Goal: Information Seeking & Learning: Learn about a topic

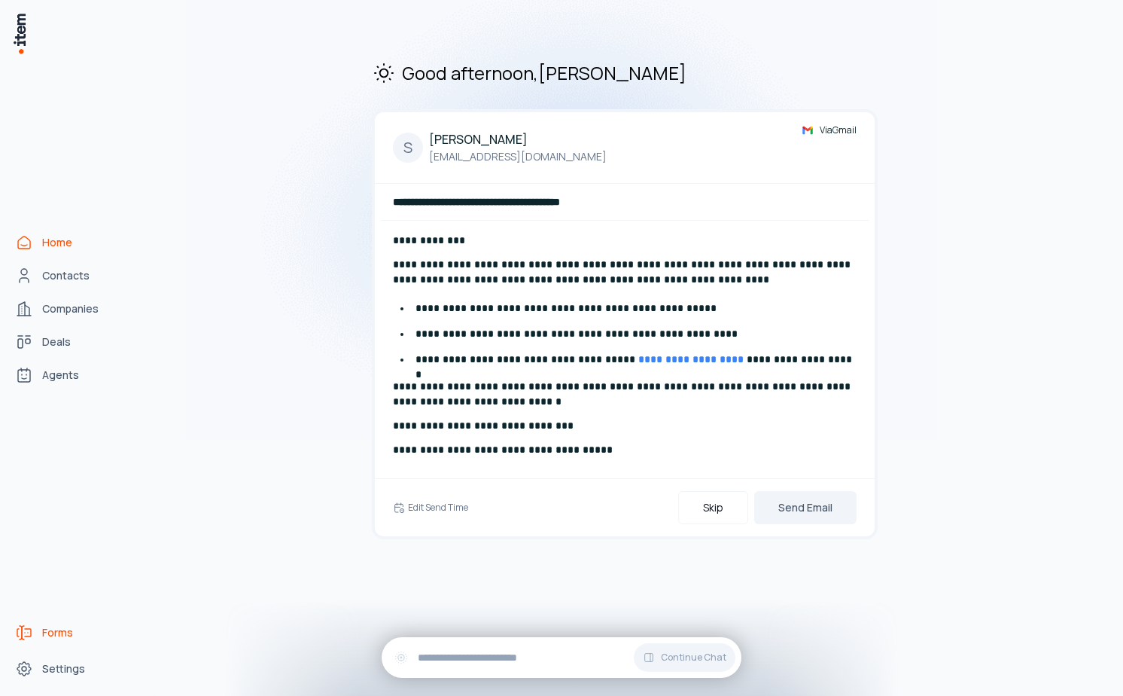
click at [65, 631] on span "Forms" at bounding box center [57, 632] width 31 height 15
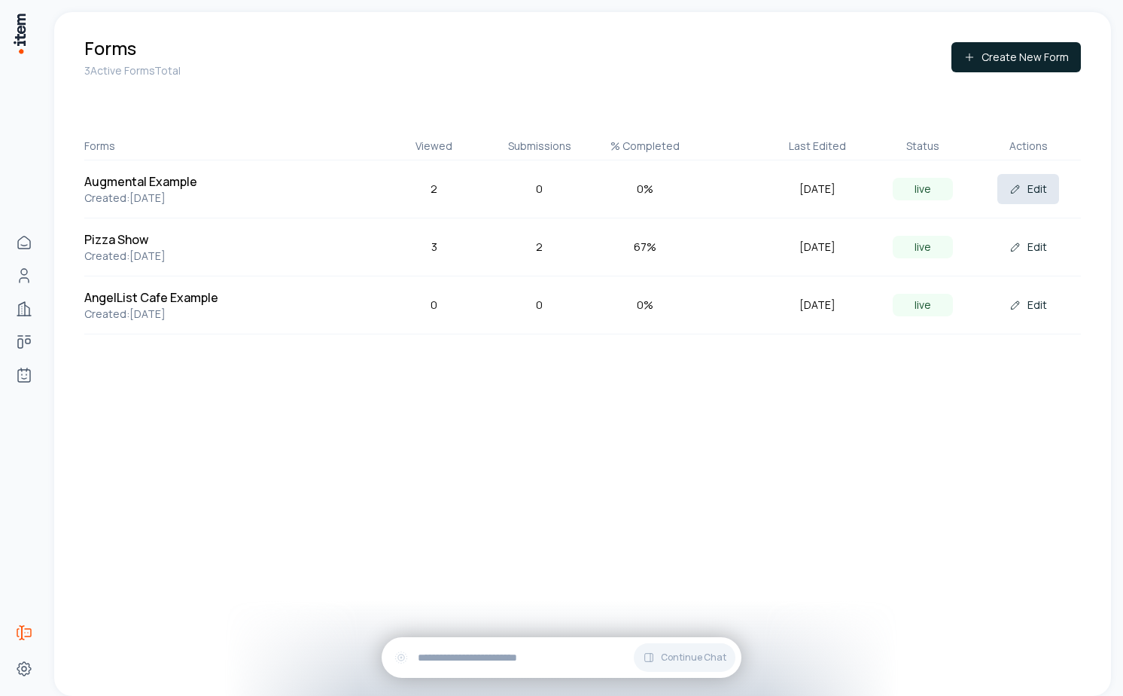
click at [1028, 195] on button "Edit" at bounding box center [1029, 189] width 62 height 30
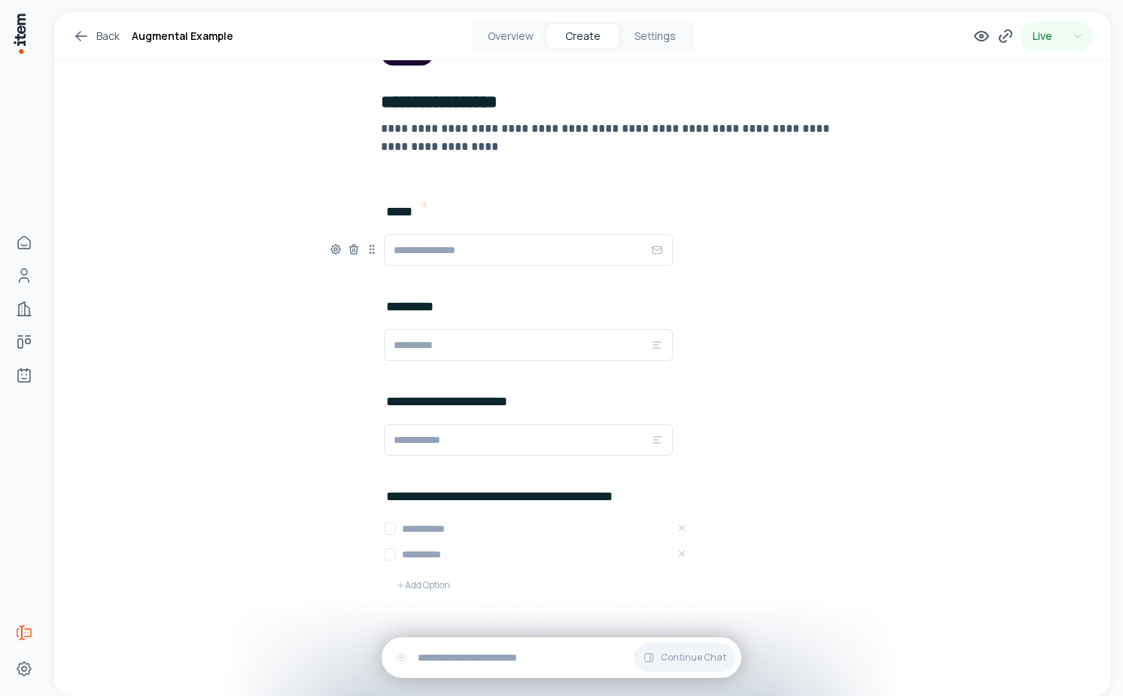
scroll to position [151, 0]
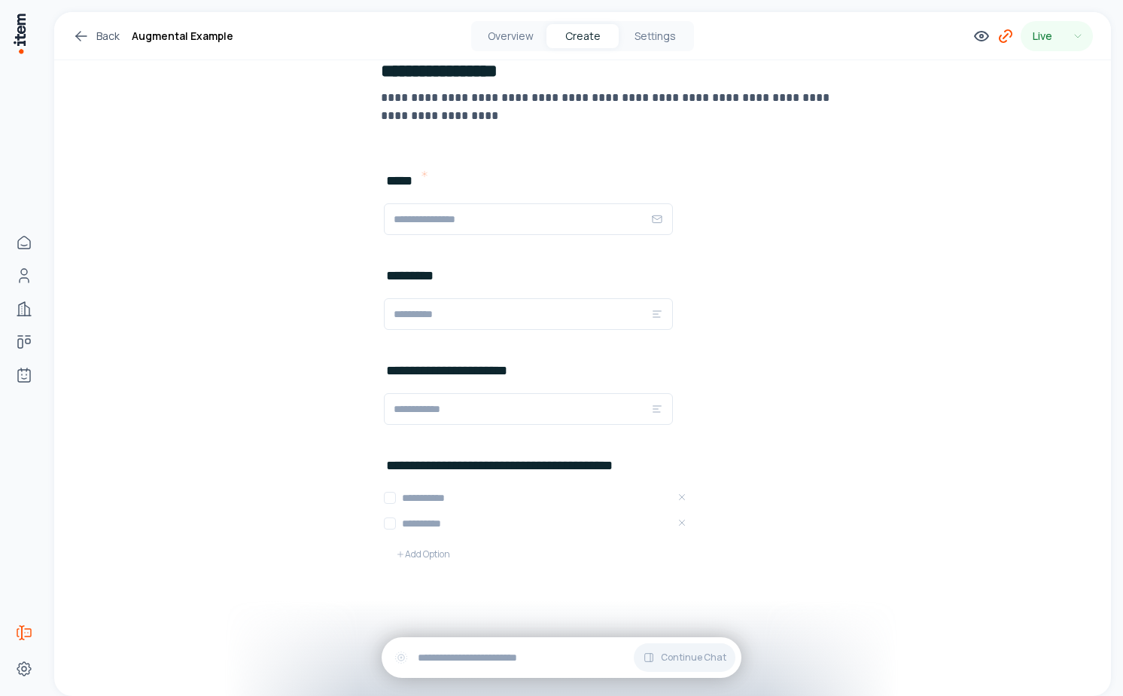
click at [1012, 27] on icon at bounding box center [1006, 36] width 18 height 18
click at [973, 351] on button "Copy" at bounding box center [973, 350] width 34 height 24
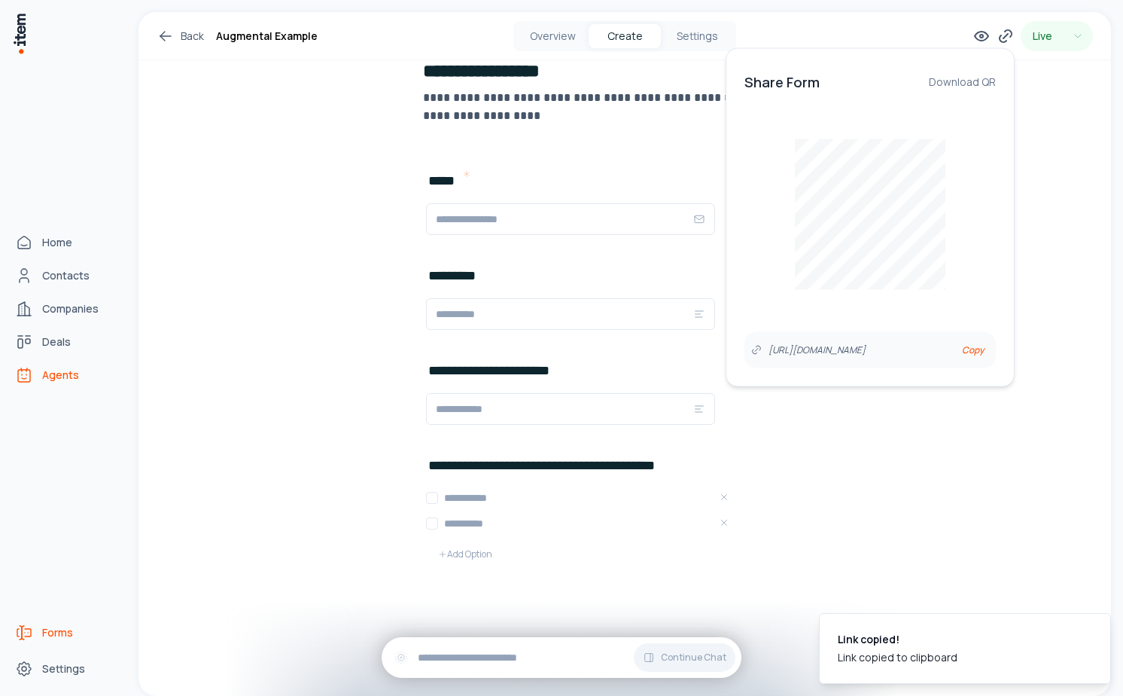
click at [31, 380] on icon "Agents" at bounding box center [24, 375] width 18 height 18
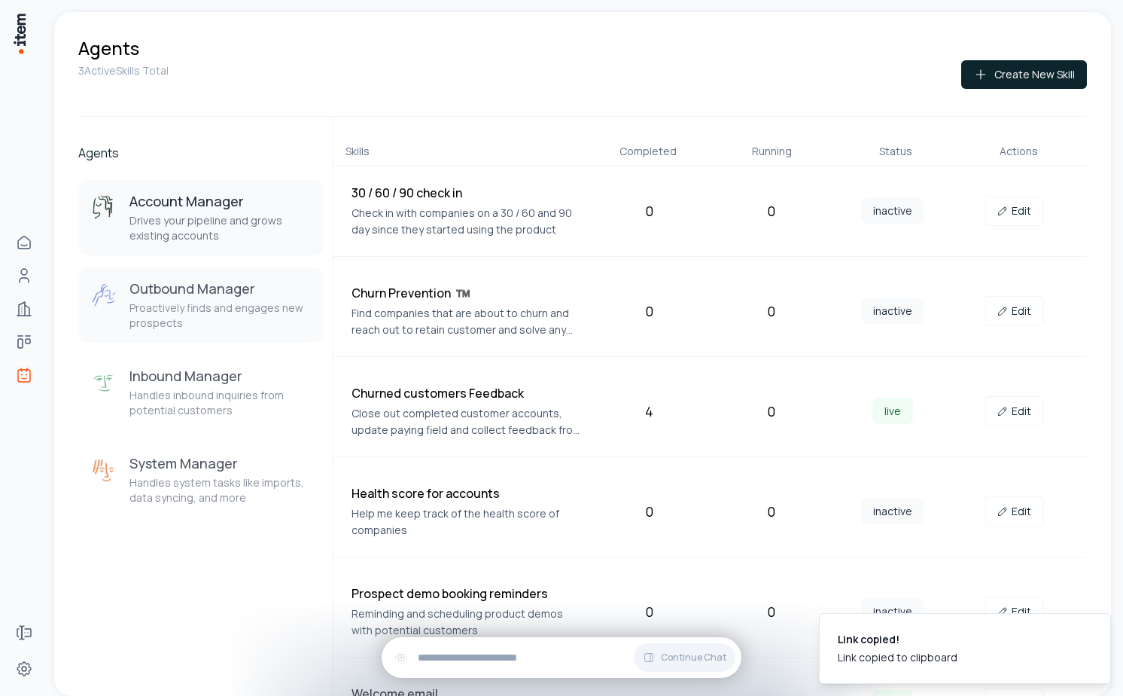
click at [184, 303] on p "Proactively finds and engages new prospects" at bounding box center [220, 315] width 182 height 30
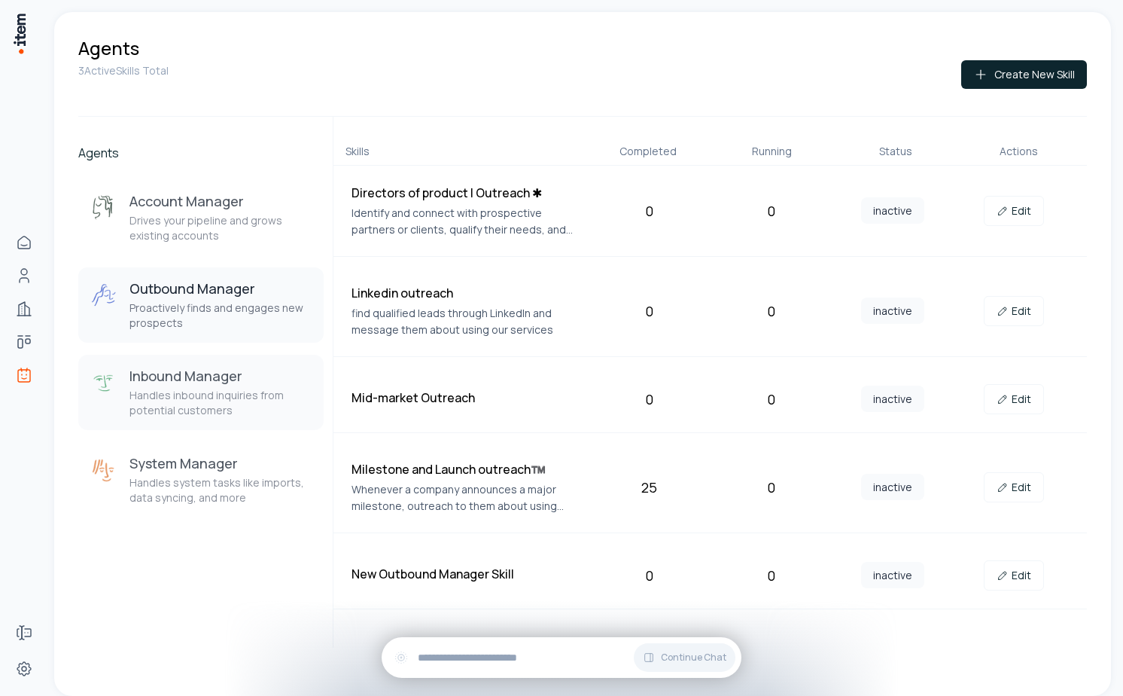
click at [218, 409] on p "Handles inbound inquiries from potential customers" at bounding box center [220, 403] width 182 height 30
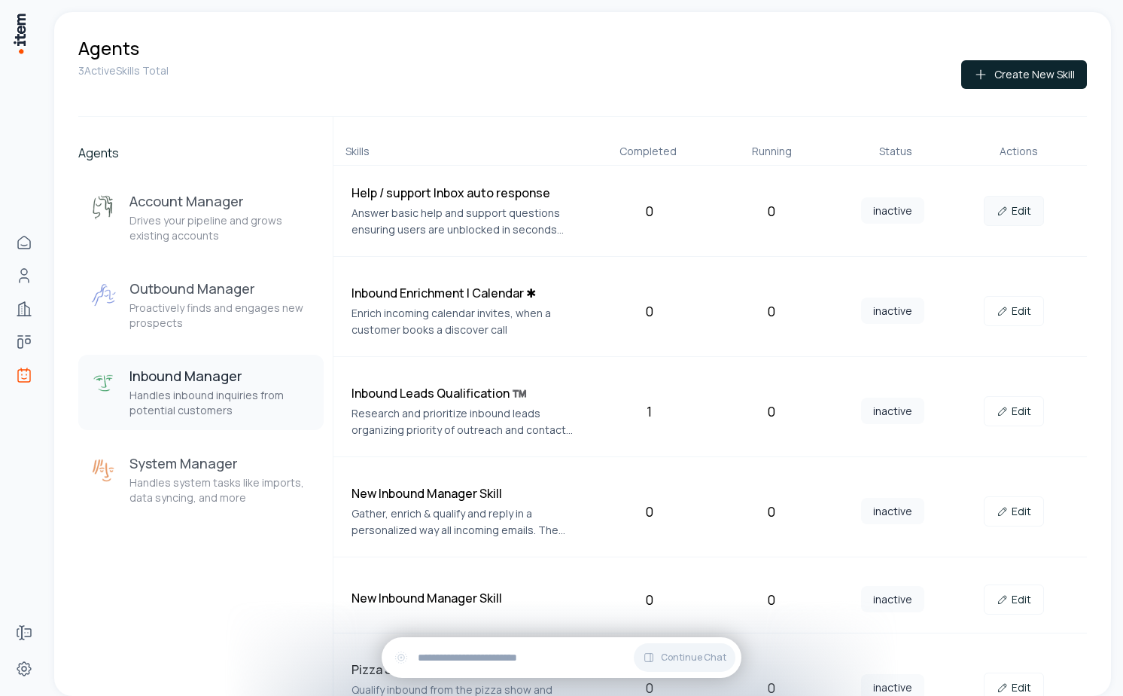
click at [1013, 209] on link "Edit" at bounding box center [1014, 211] width 60 height 30
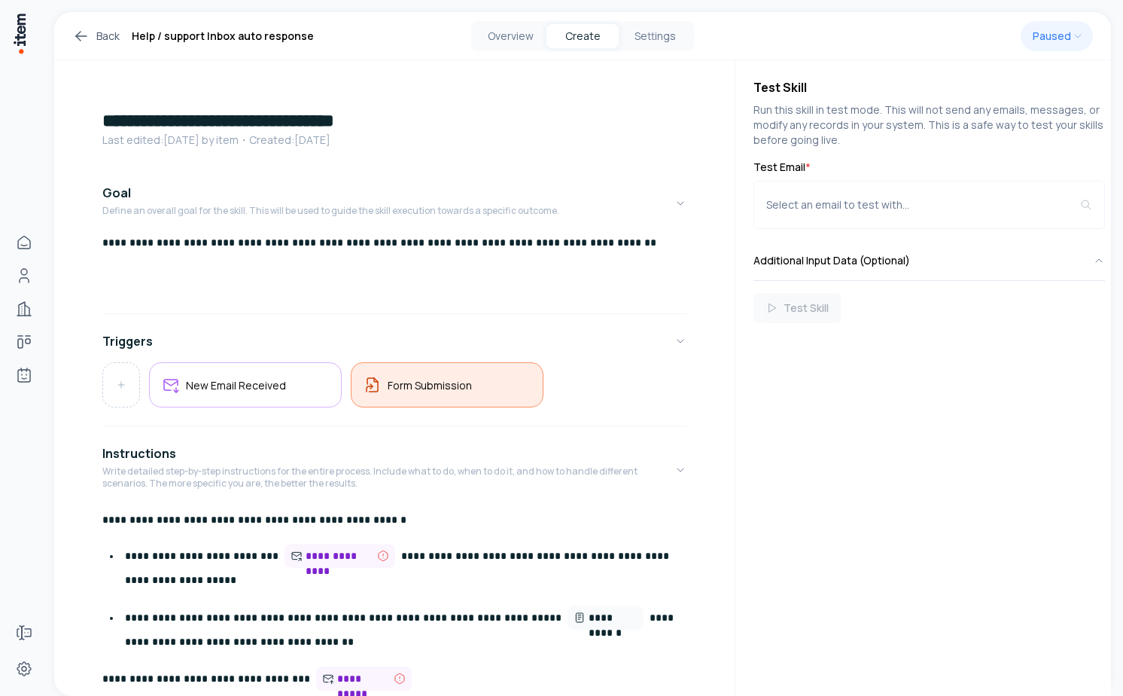
click at [419, 396] on div "Form Submission" at bounding box center [447, 384] width 193 height 45
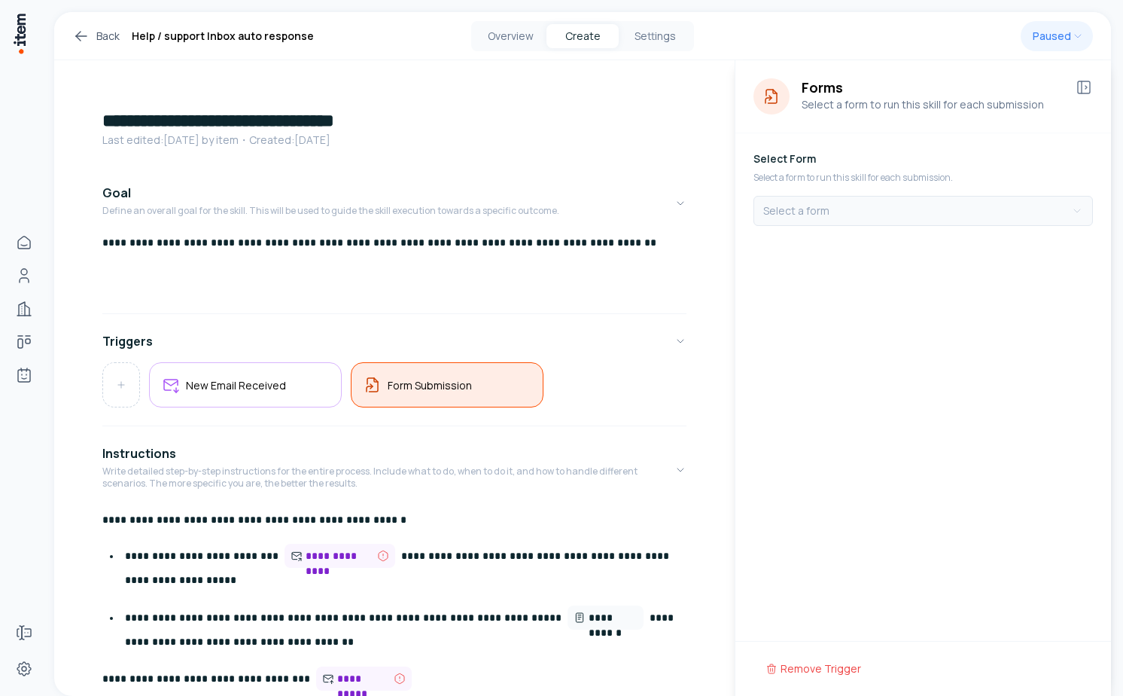
click at [893, 203] on html "**********" at bounding box center [561, 348] width 1123 height 696
click at [893, 278] on html "**********" at bounding box center [561, 348] width 1123 height 696
click at [1083, 90] on icon at bounding box center [1084, 87] width 18 height 18
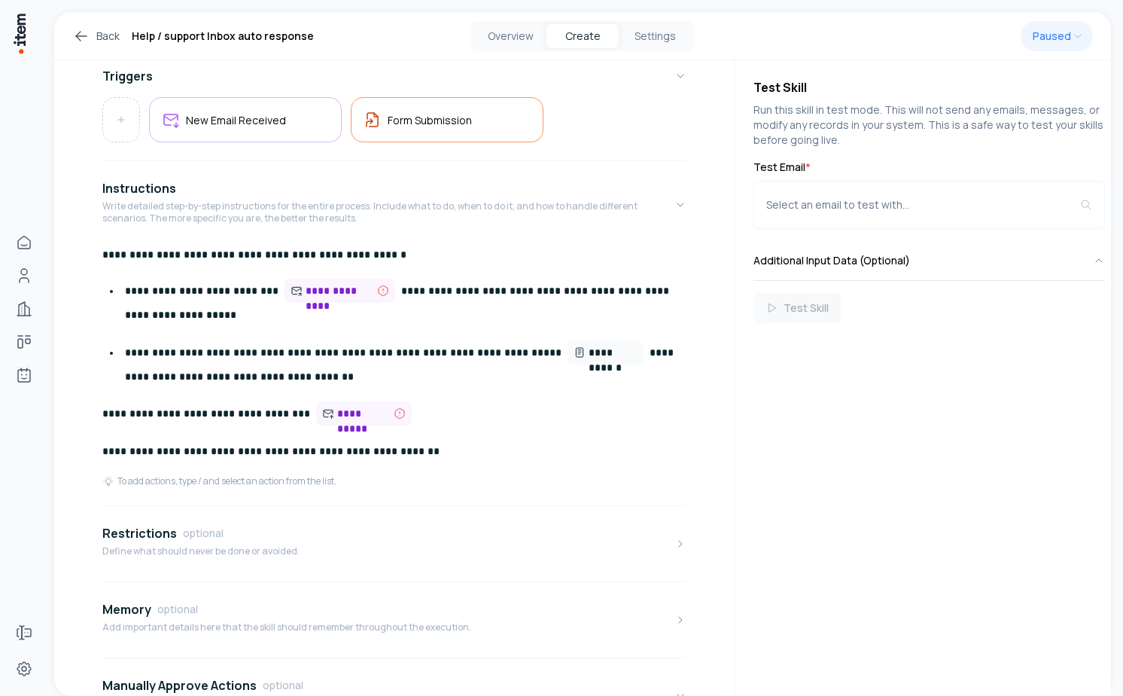
scroll to position [356, 0]
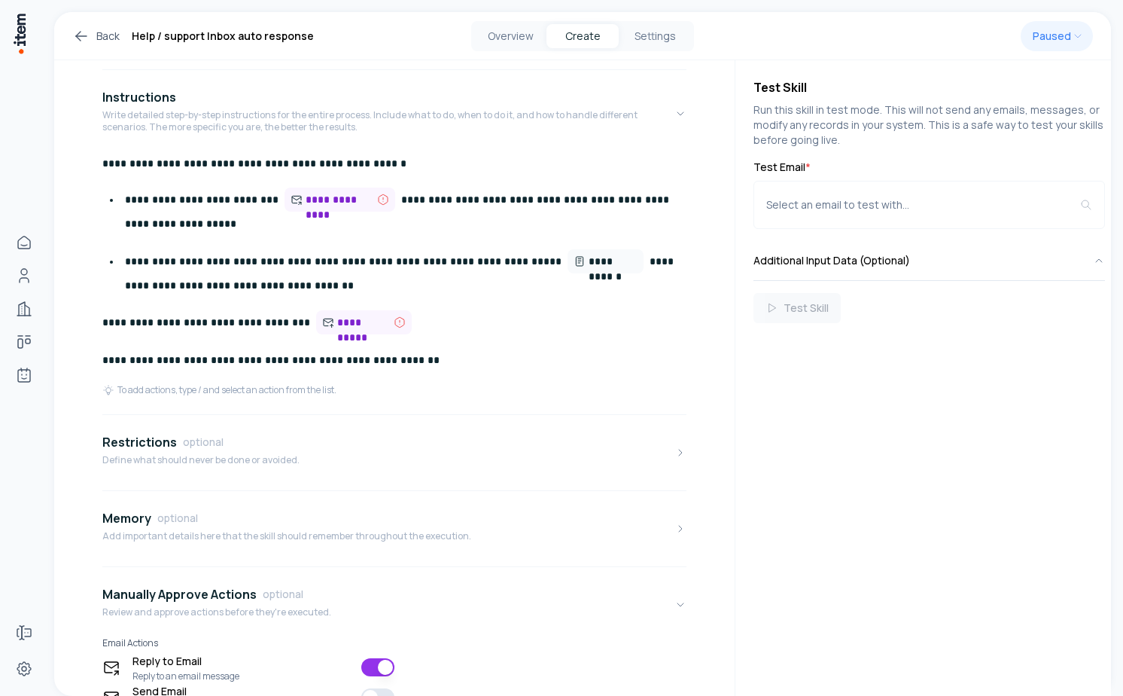
click at [371, 164] on p "**********" at bounding box center [394, 163] width 584 height 24
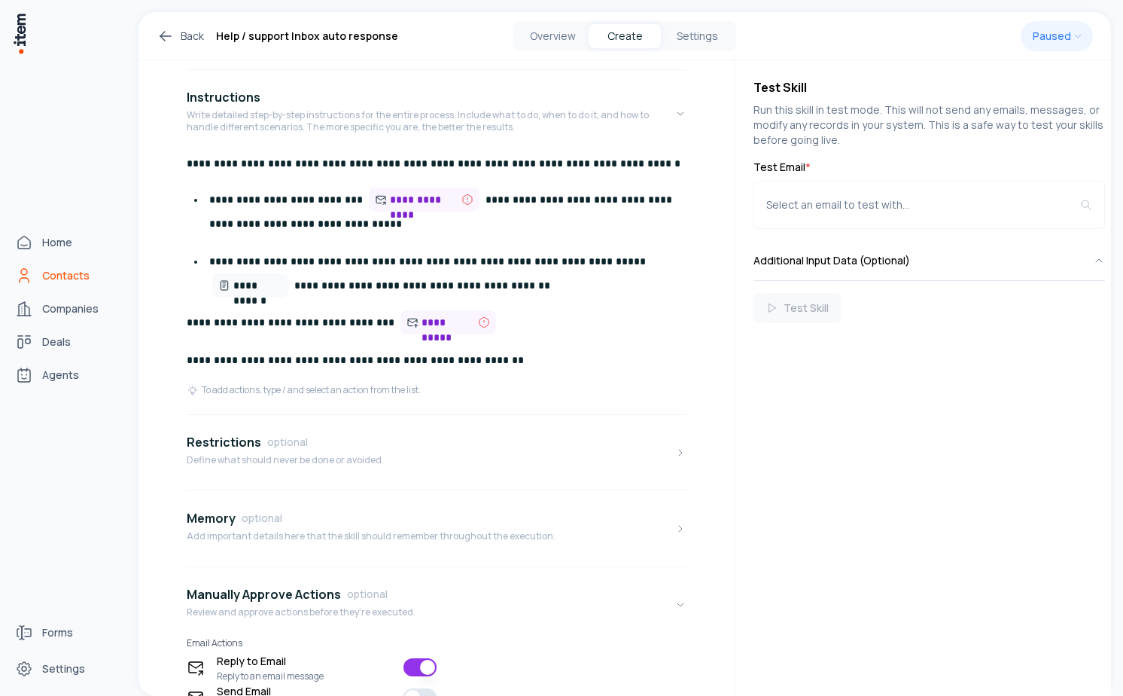
click at [61, 268] on span "Contacts" at bounding box center [65, 275] width 47 height 15
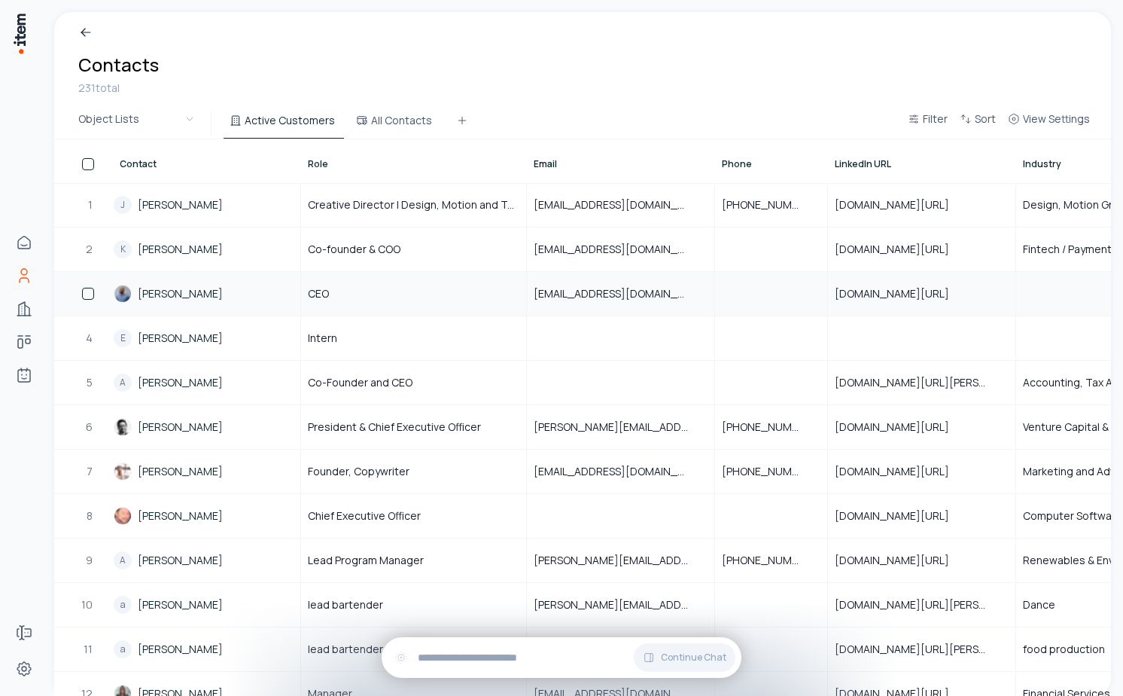
click at [184, 295] on link "Amit Matani" at bounding box center [180, 293] width 85 height 15
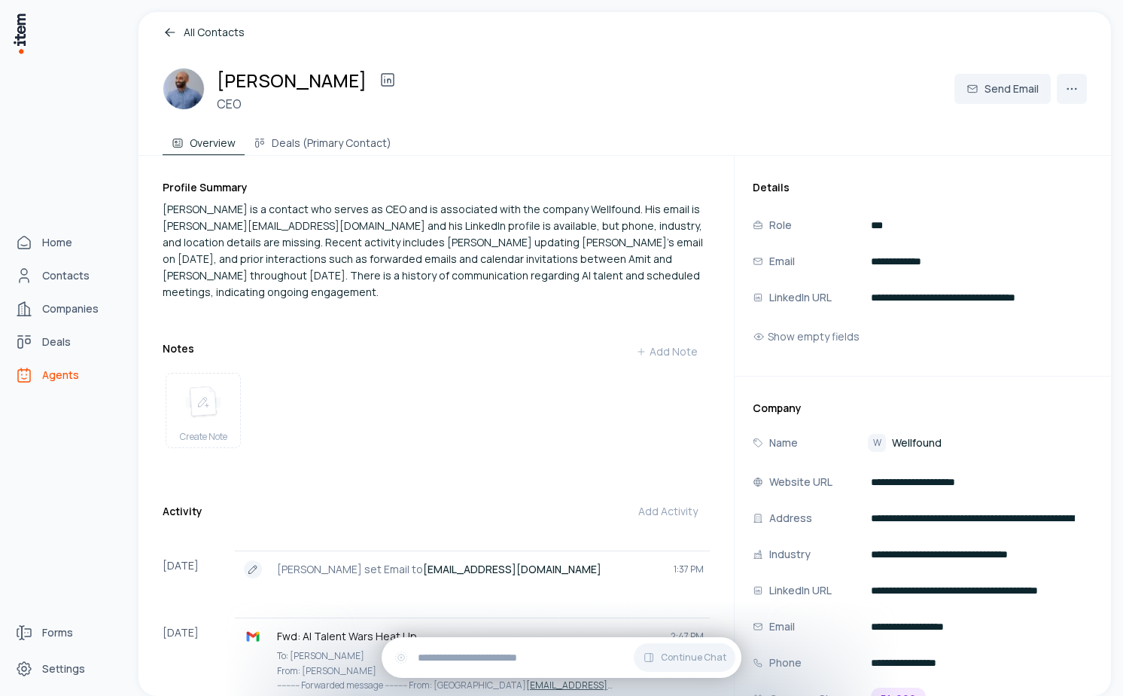
click at [38, 376] on link "Agents" at bounding box center [66, 375] width 114 height 30
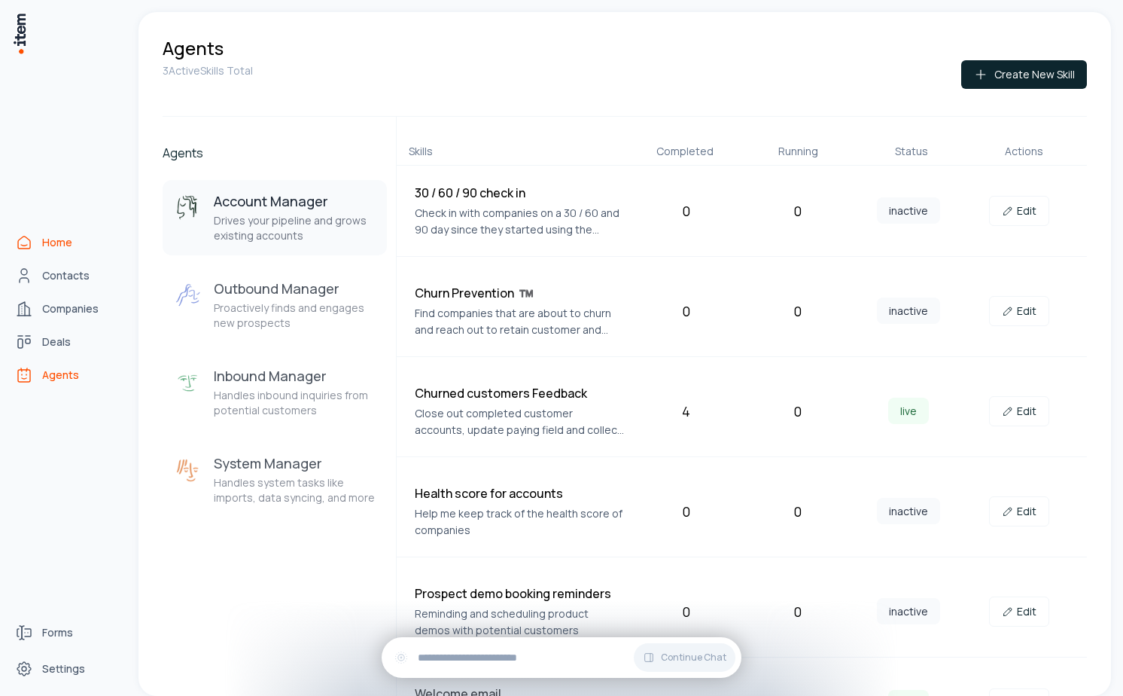
click at [34, 238] on link "Home" at bounding box center [66, 242] width 114 height 30
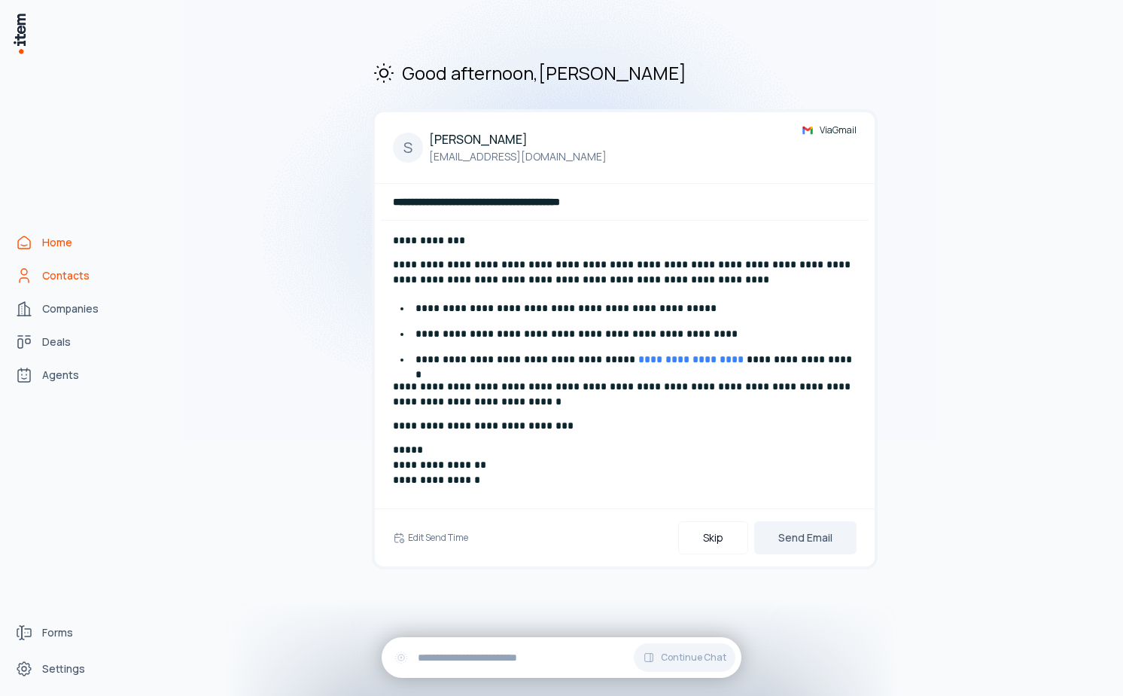
click at [89, 269] on link "Contacts" at bounding box center [66, 275] width 114 height 30
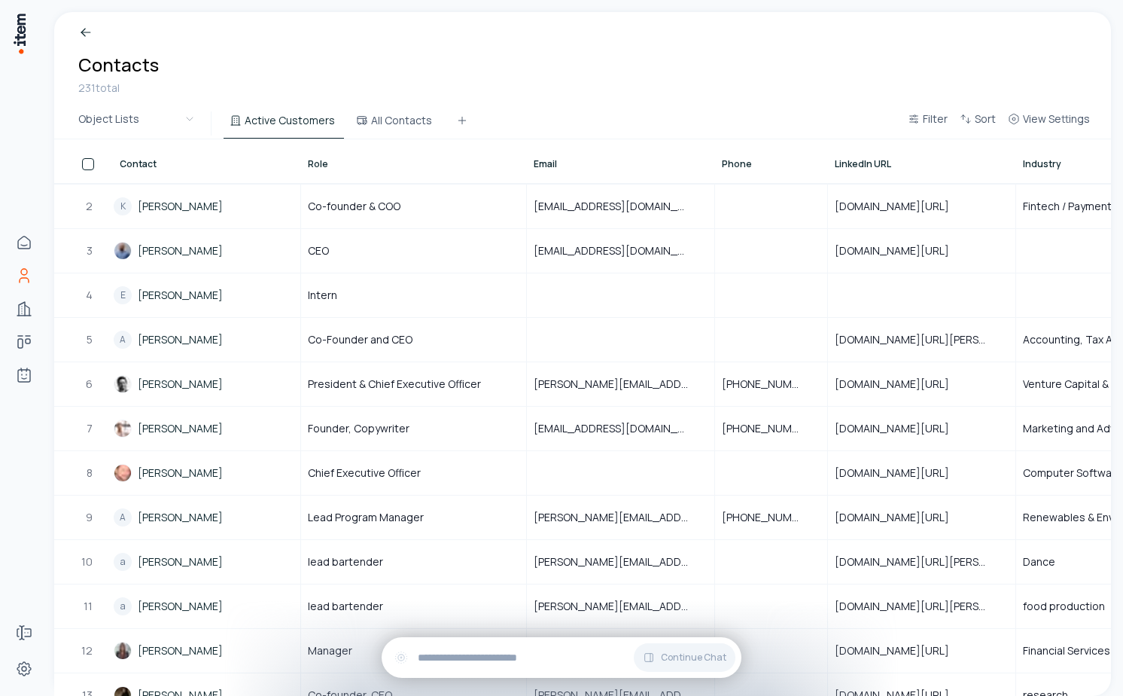
scroll to position [62, 0]
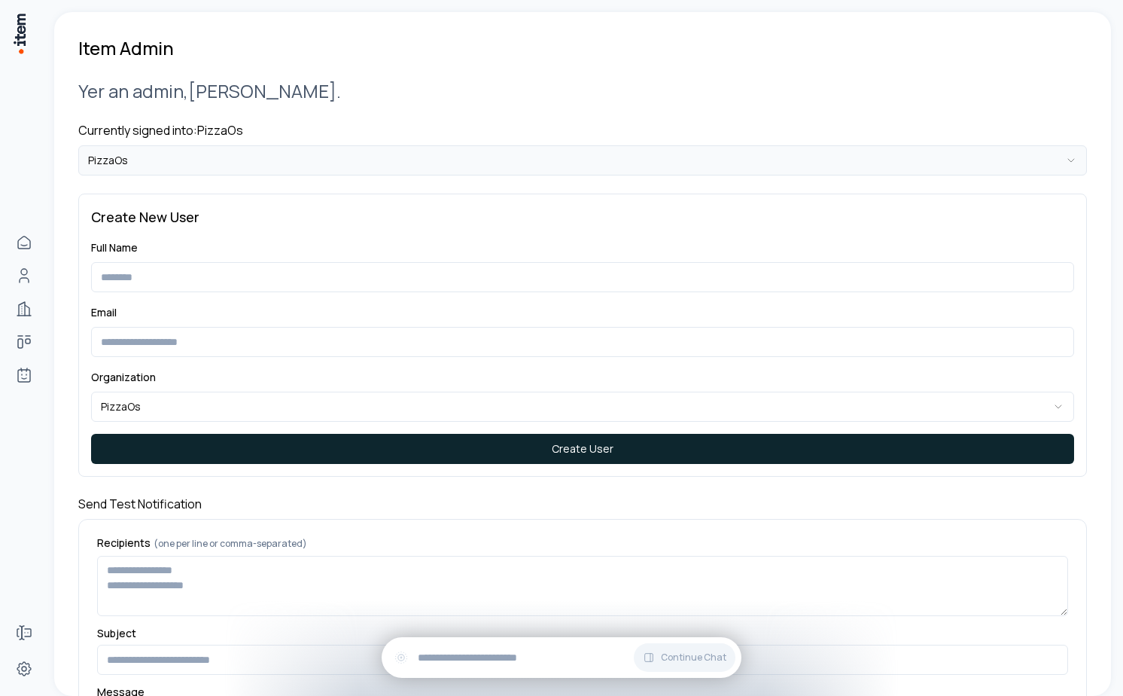
click at [243, 161] on html "**********" at bounding box center [561, 348] width 1123 height 696
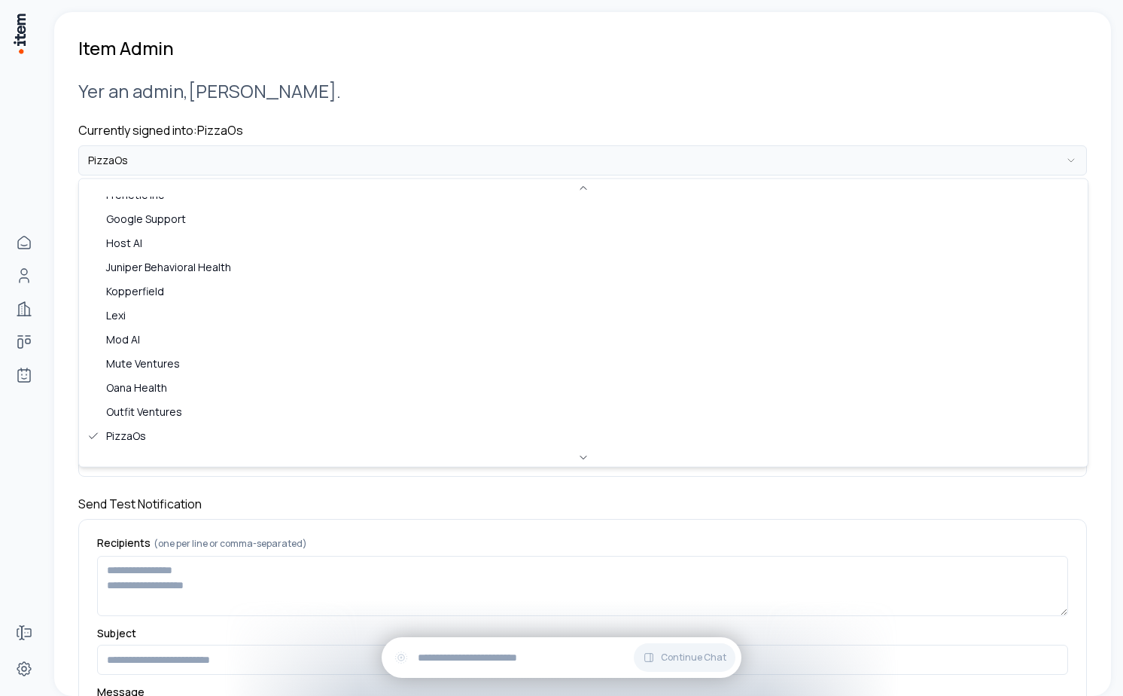
scroll to position [700, 0]
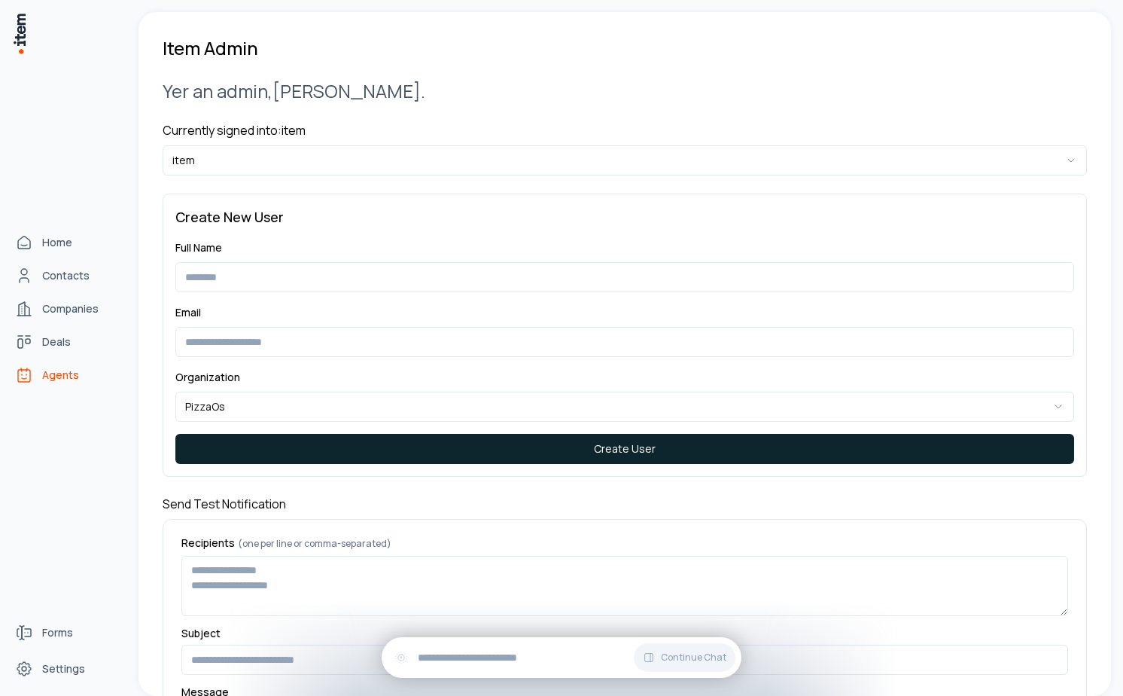
click at [32, 385] on link "Agents" at bounding box center [66, 375] width 114 height 30
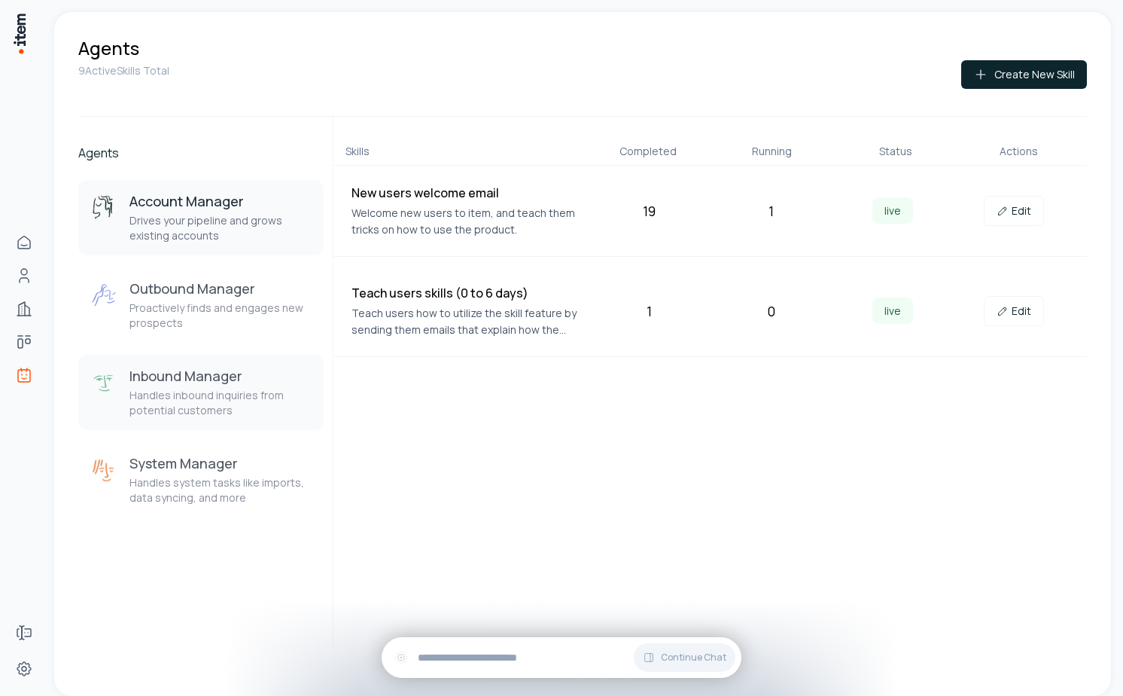
click at [244, 412] on p "Handles inbound inquiries from potential customers" at bounding box center [220, 403] width 182 height 30
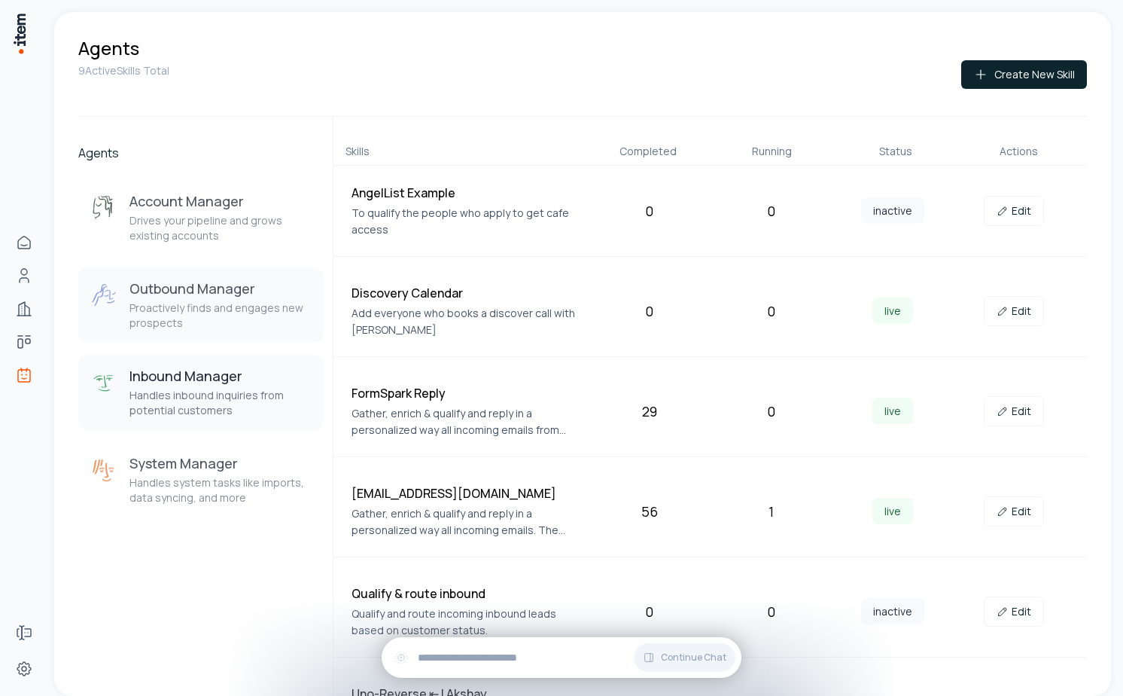
click at [248, 313] on p "Proactively finds and engages new prospects" at bounding box center [220, 315] width 182 height 30
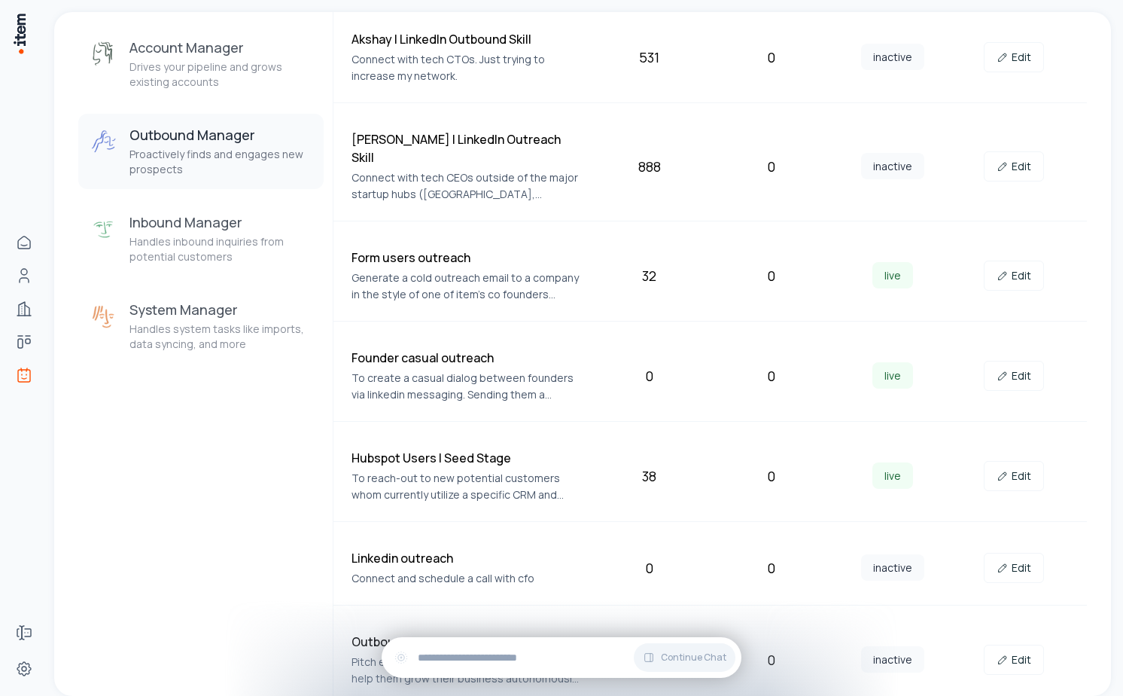
scroll to position [245, 0]
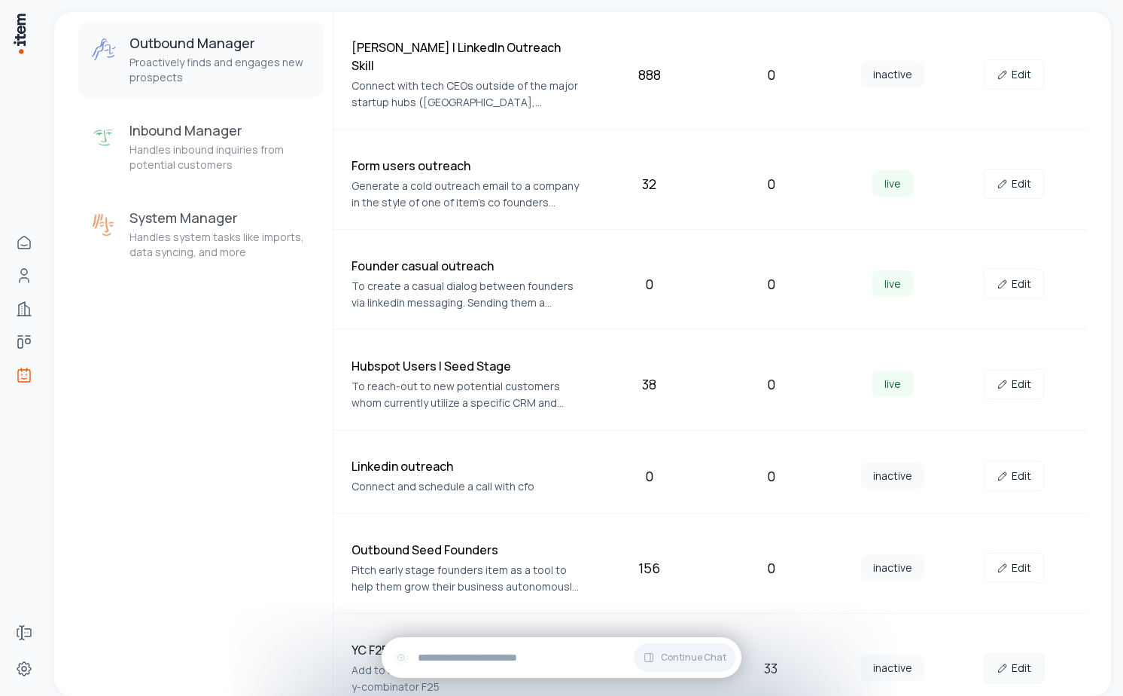
click at [1022, 653] on link "Edit" at bounding box center [1014, 668] width 60 height 30
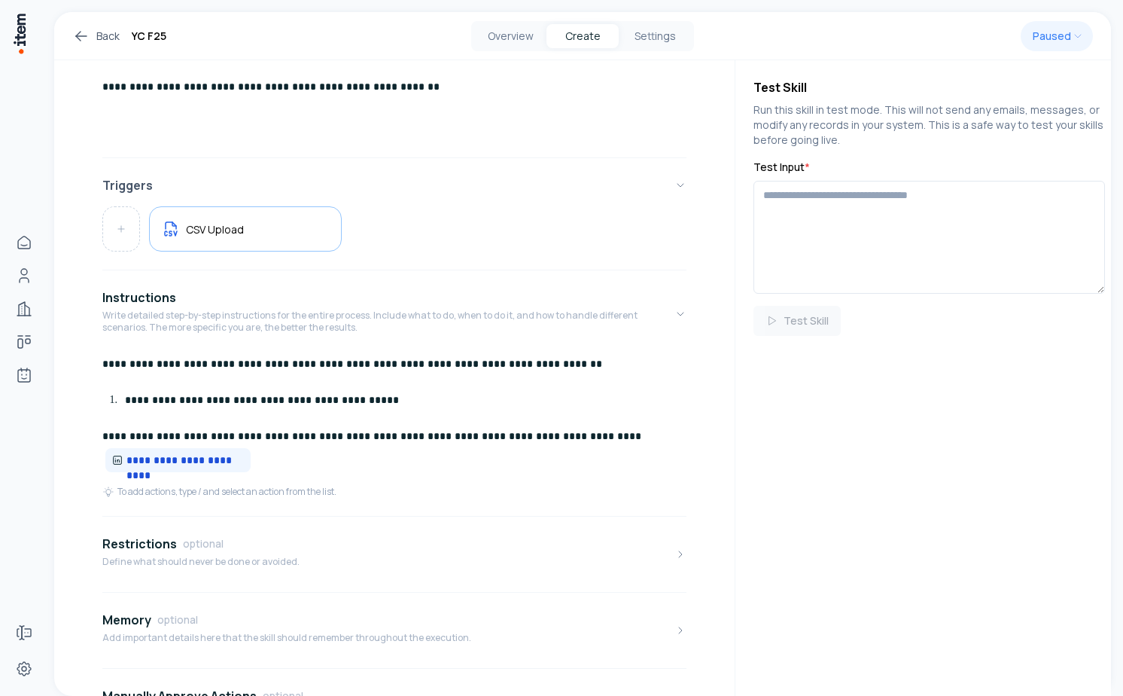
scroll to position [162, 0]
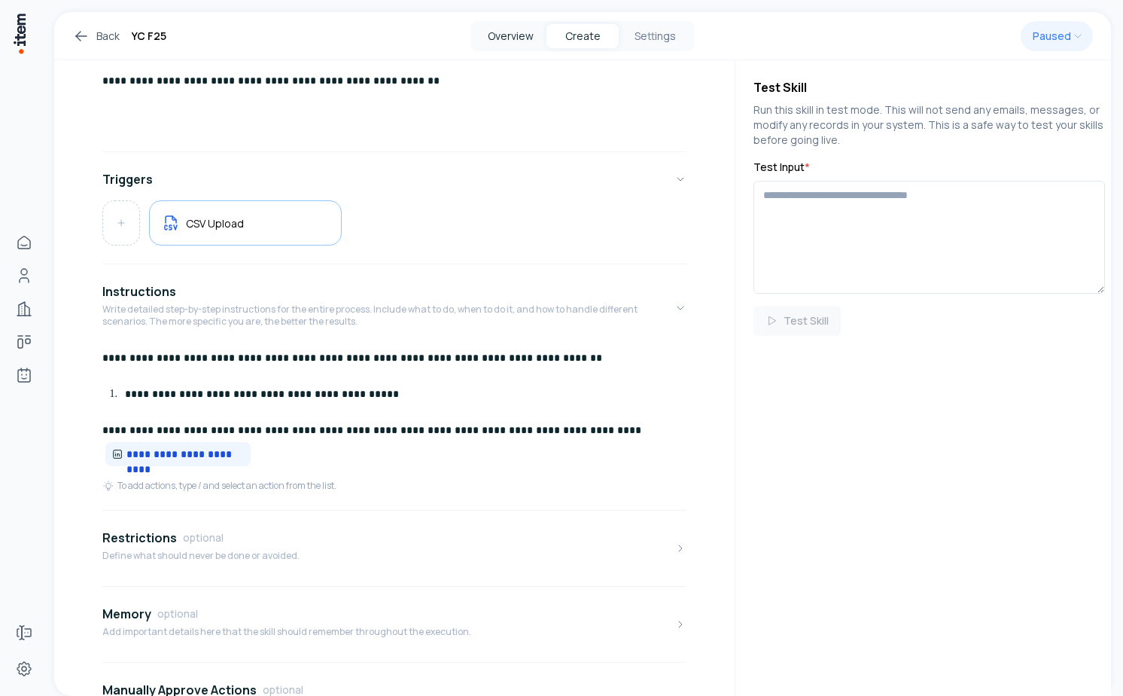
click at [497, 38] on button "Overview" at bounding box center [510, 36] width 72 height 24
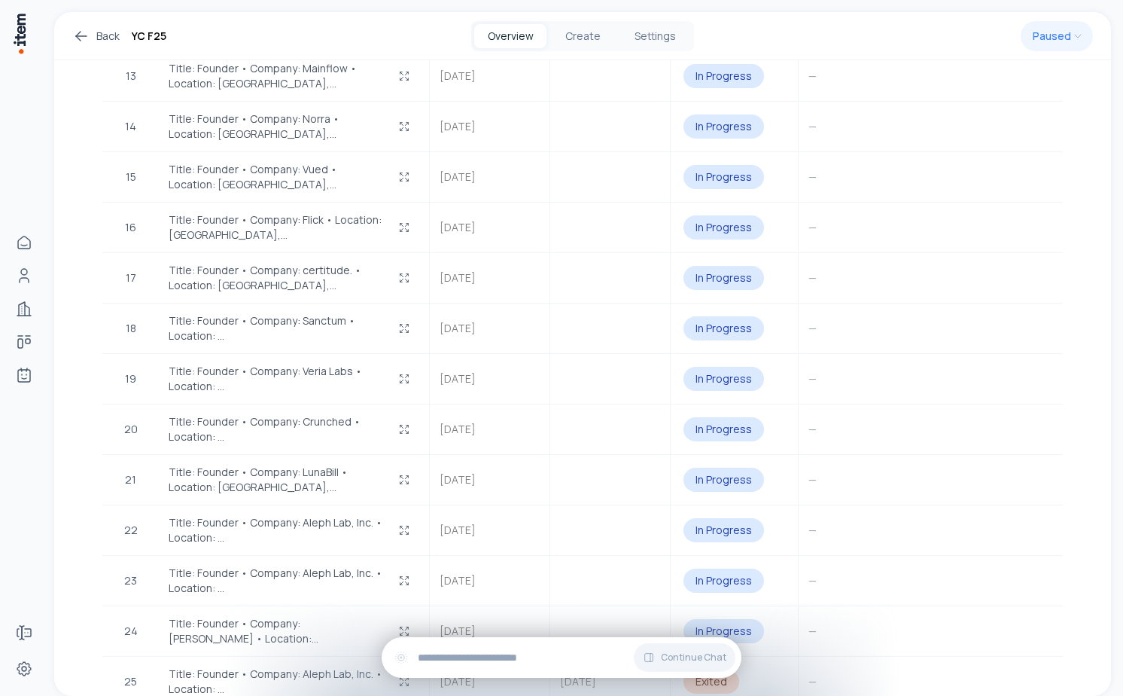
scroll to position [1285, 0]
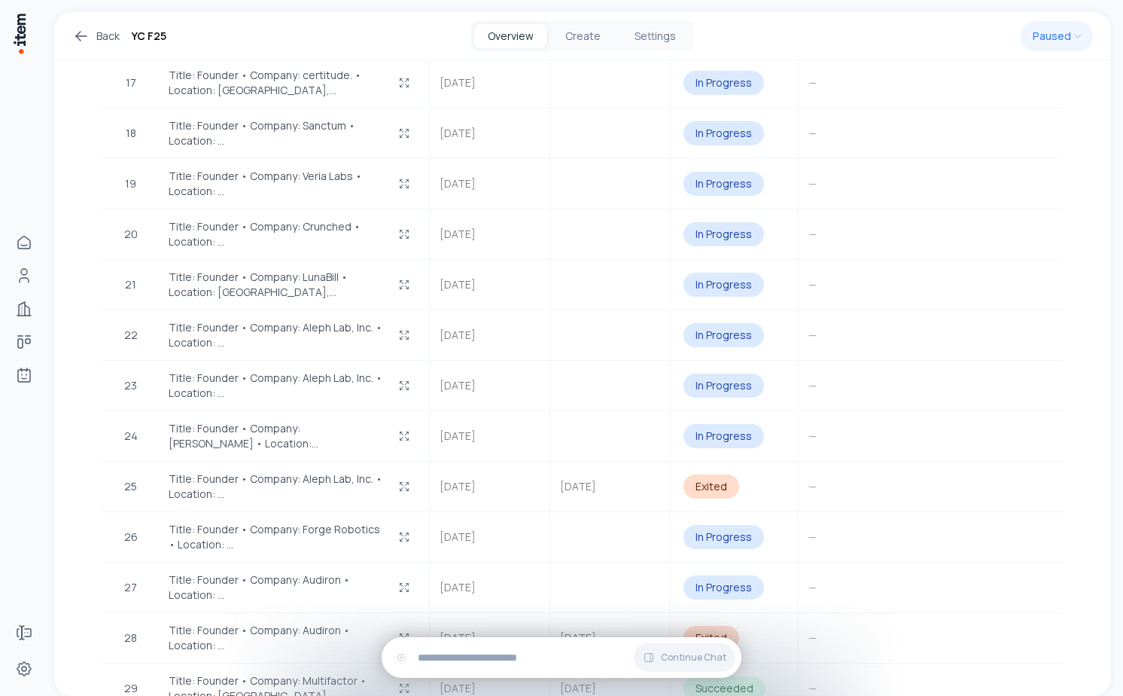
click at [83, 32] on icon at bounding box center [81, 36] width 18 height 18
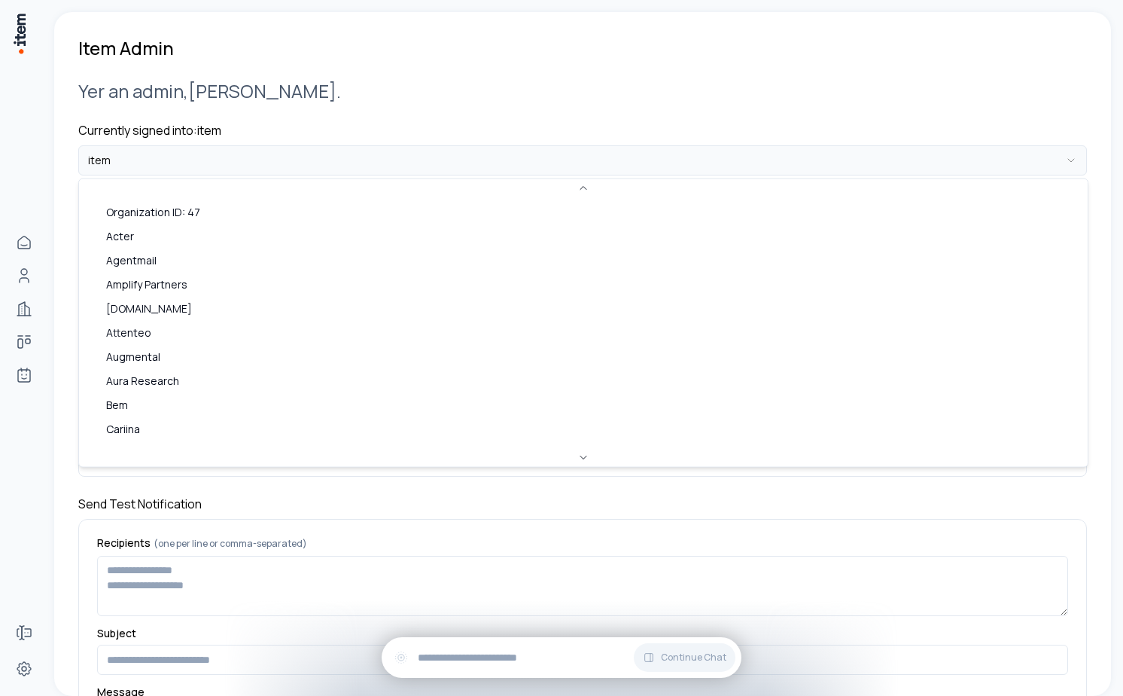
scroll to position [667, 0]
click at [258, 158] on html "**********" at bounding box center [561, 348] width 1123 height 696
